Goal: Task Accomplishment & Management: Use online tool/utility

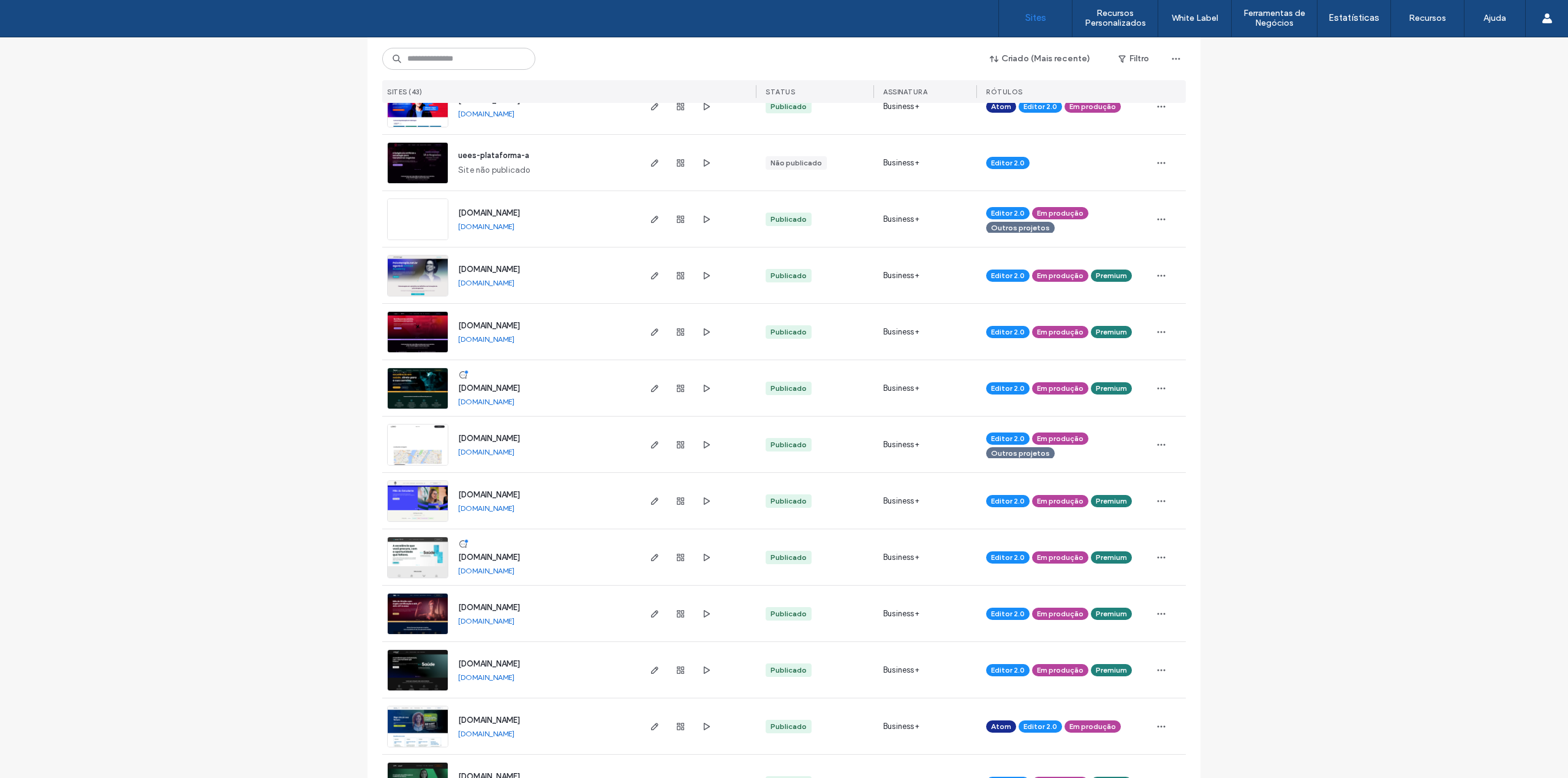
scroll to position [490, 0]
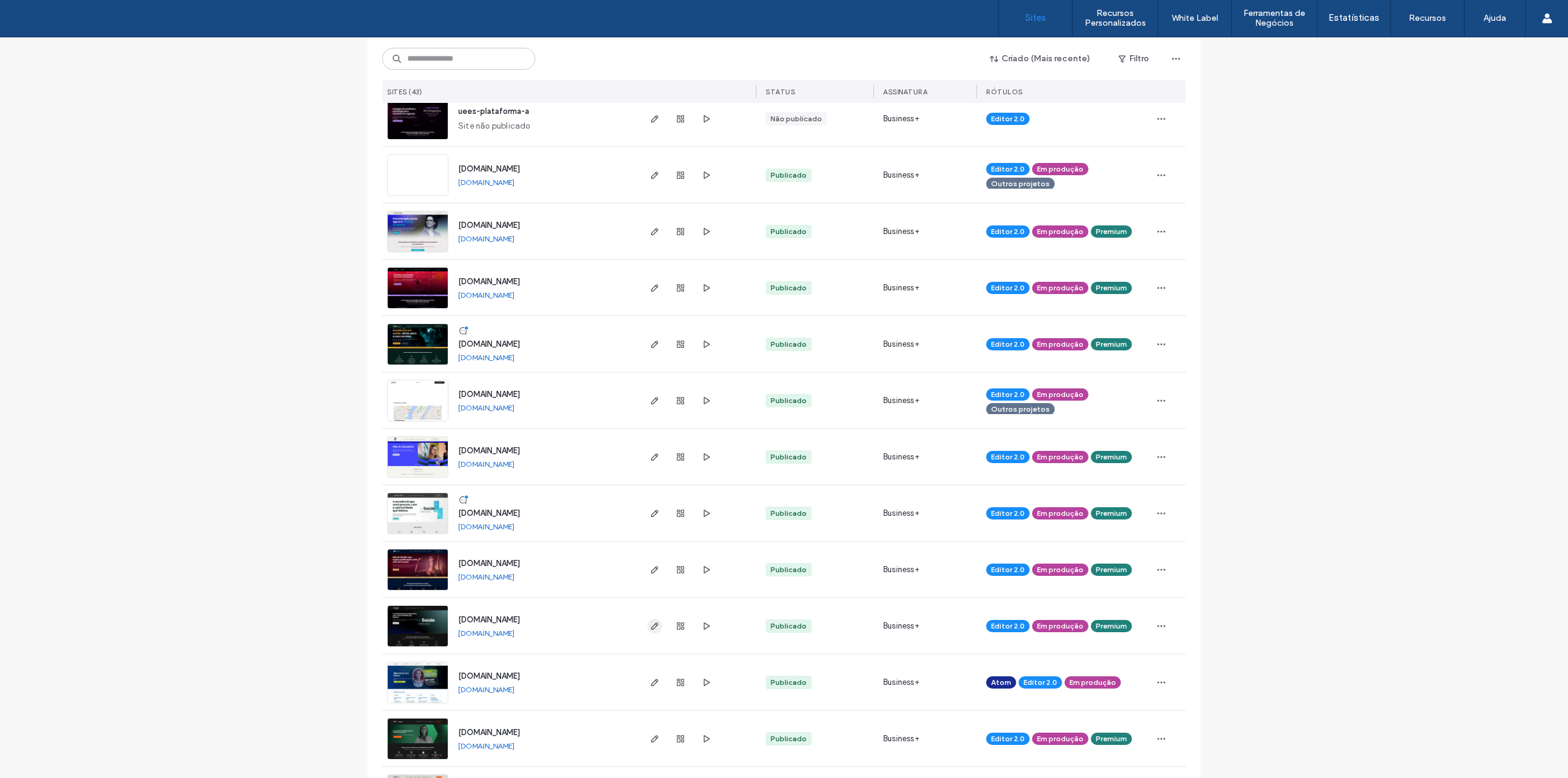
click at [658, 623] on span "button" at bounding box center [655, 626] width 15 height 15
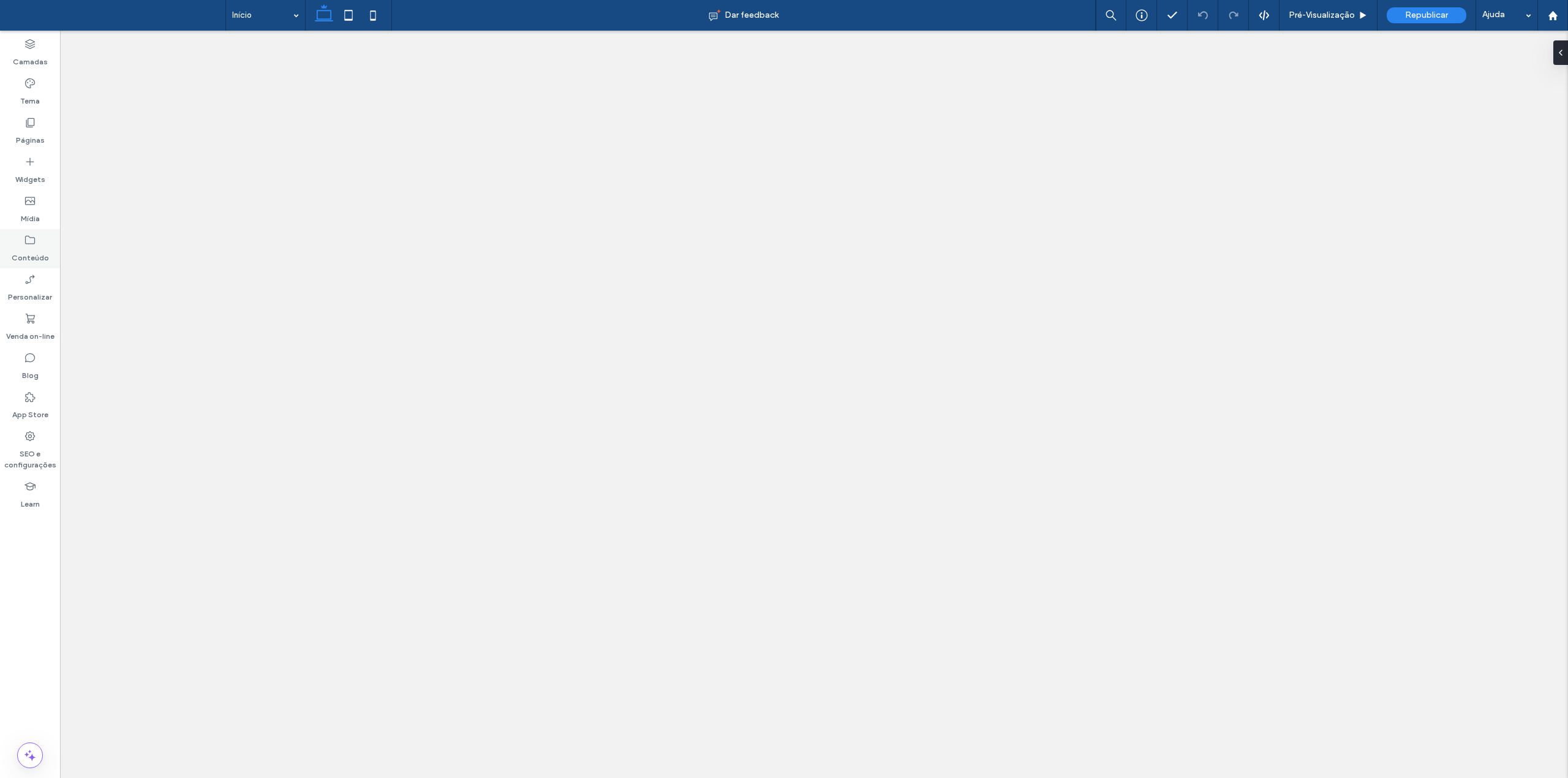
click at [32, 239] on icon at bounding box center [30, 240] width 12 height 12
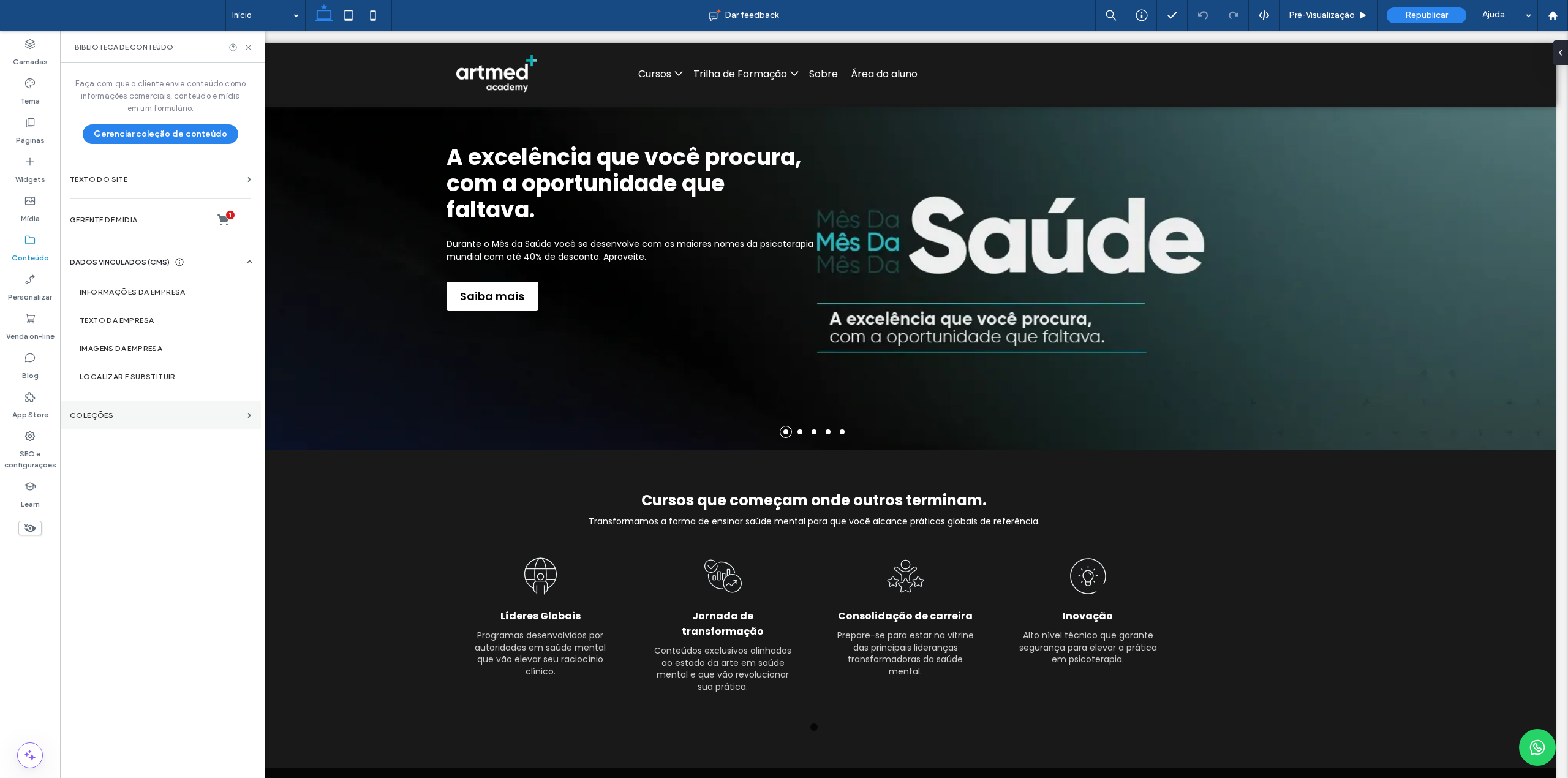
click at [117, 417] on label "COLEÇÕES" at bounding box center [156, 416] width 173 height 9
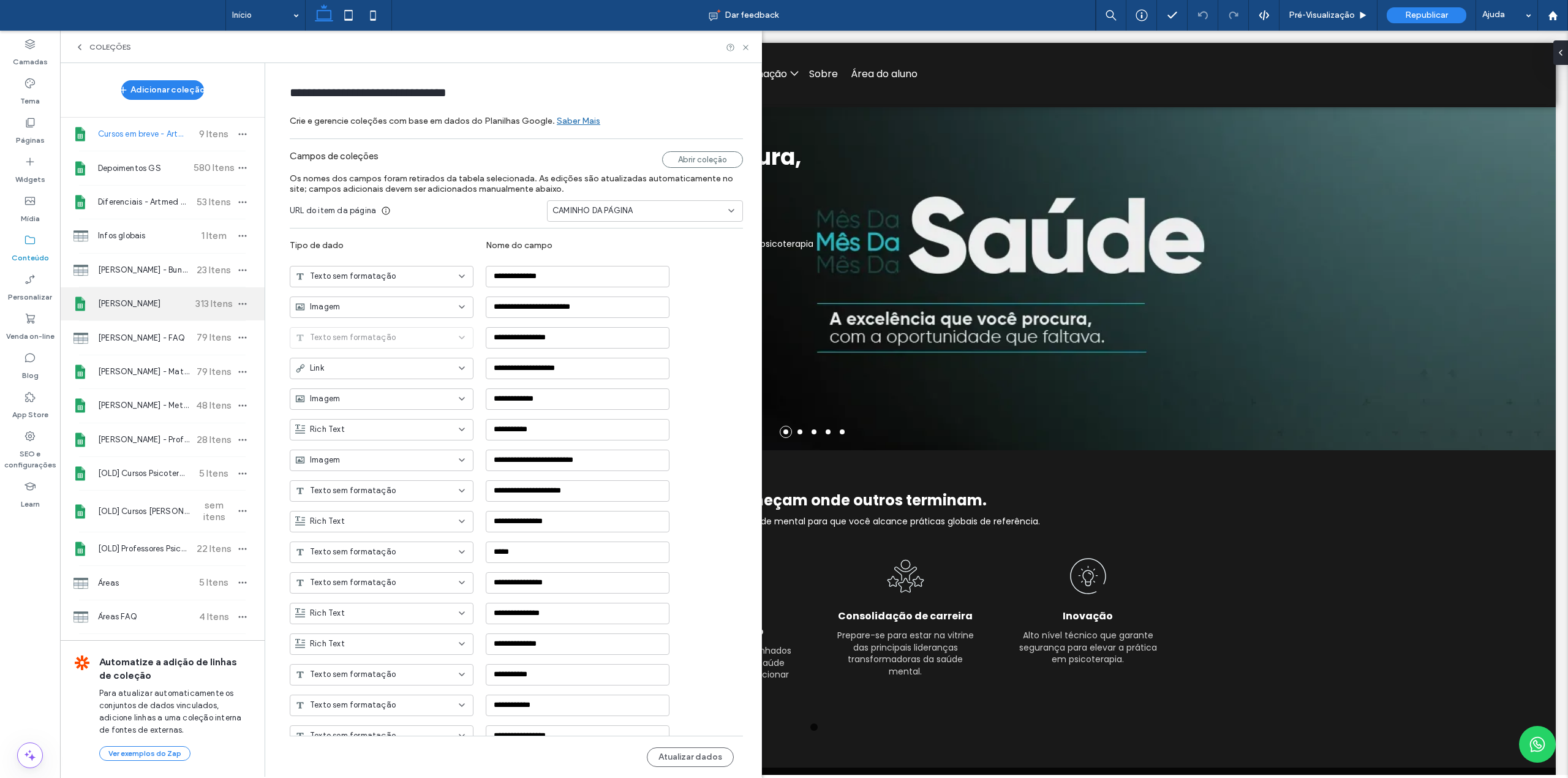
click at [144, 294] on div "Judith - Cursos 313 Itens" at bounding box center [162, 304] width 205 height 33
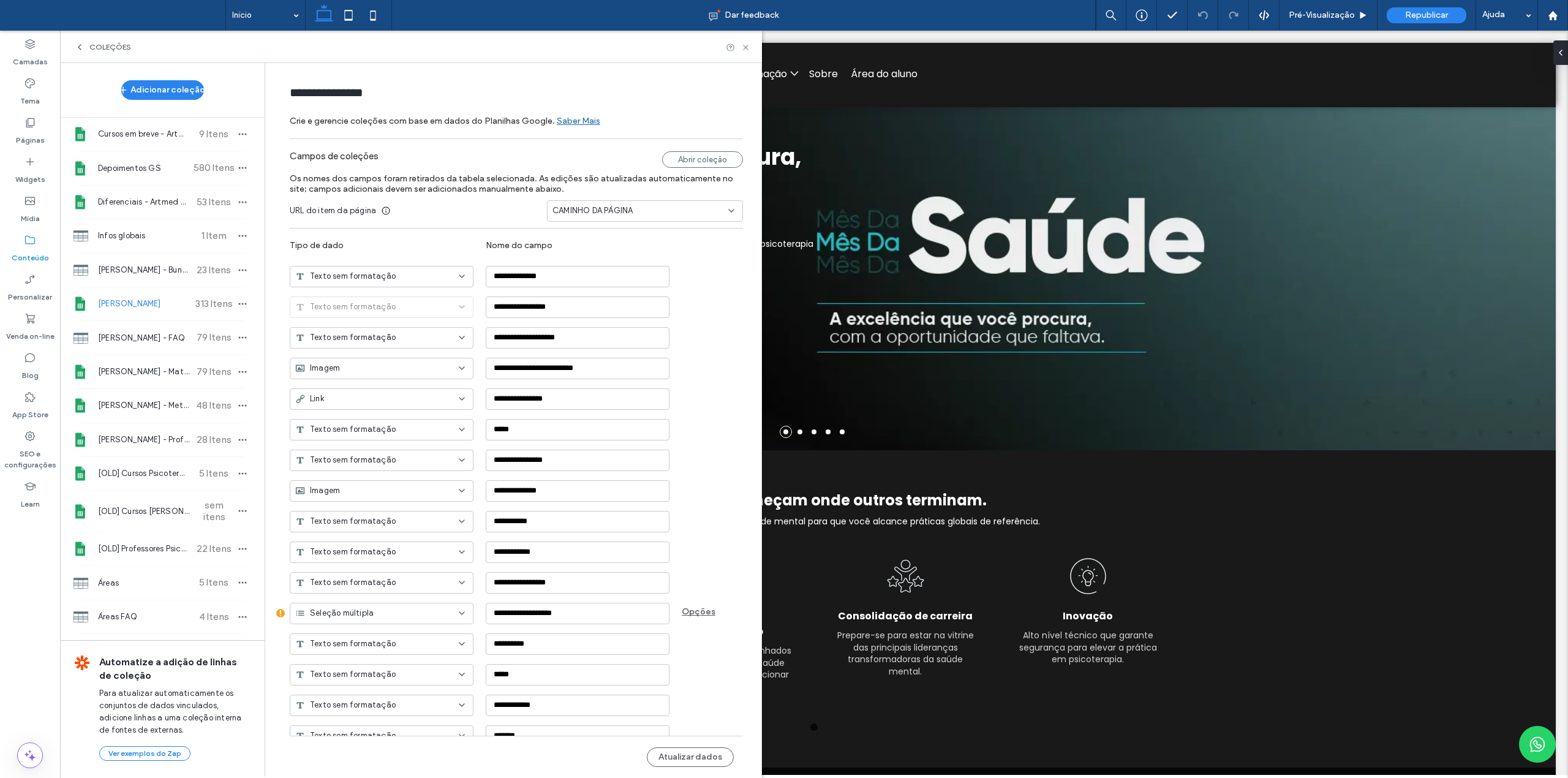
type input "**********"
click at [691, 160] on div "Abrir coleção" at bounding box center [702, 159] width 81 height 17
